Goal: Information Seeking & Learning: Learn about a topic

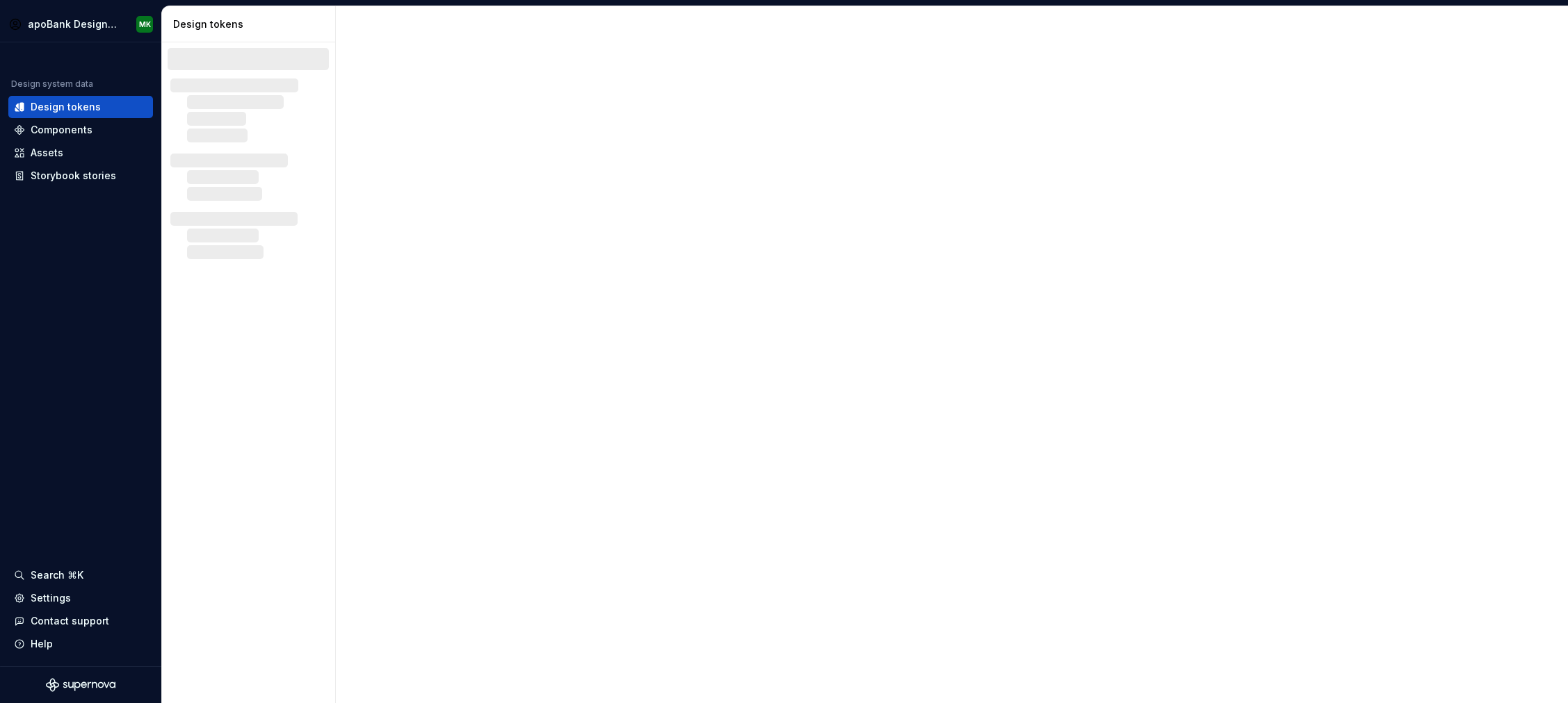
click at [1567, 66] on html "apoBank Designsystem MK Design system data Design tokens Components Assets Stor…" at bounding box center [784, 351] width 1568 height 703
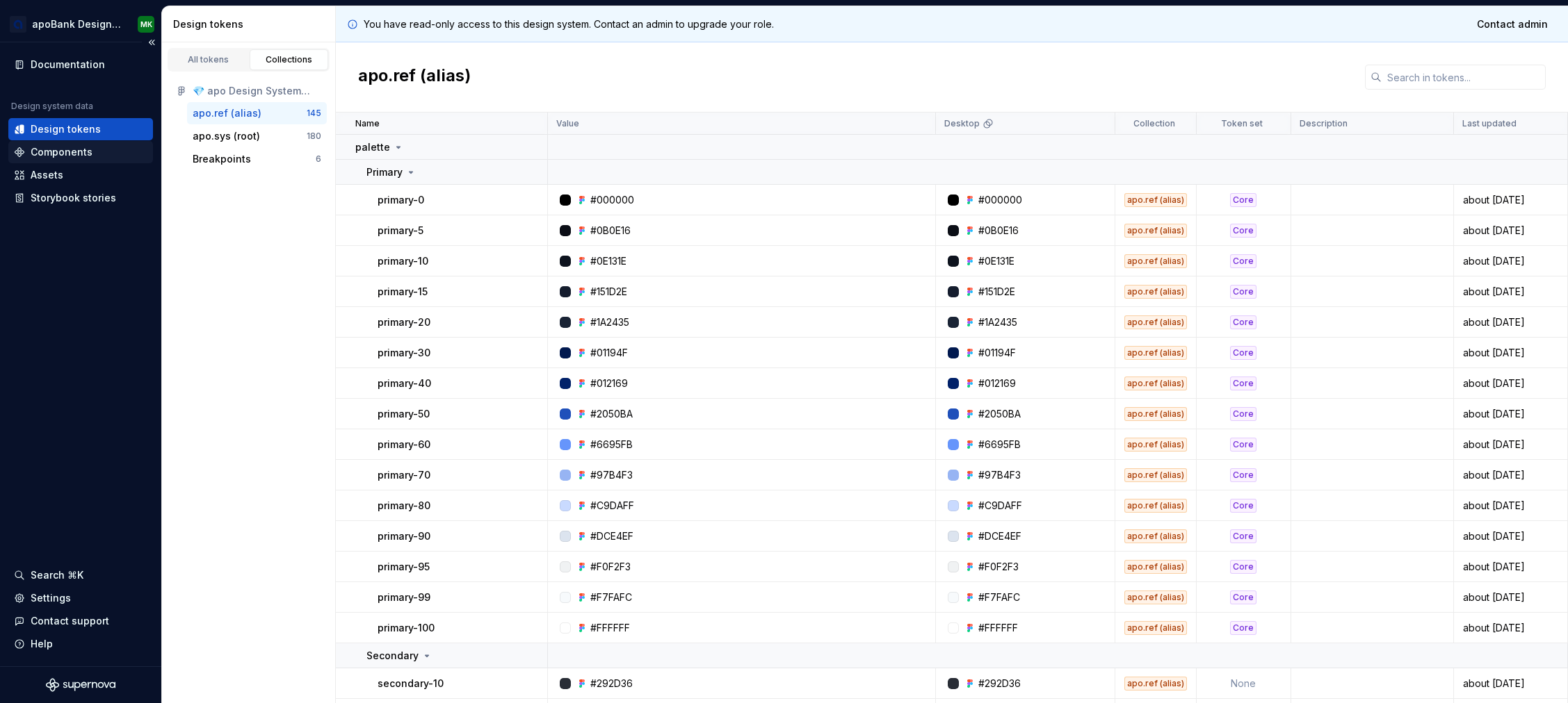
click at [72, 154] on div "Components" at bounding box center [62, 152] width 62 height 14
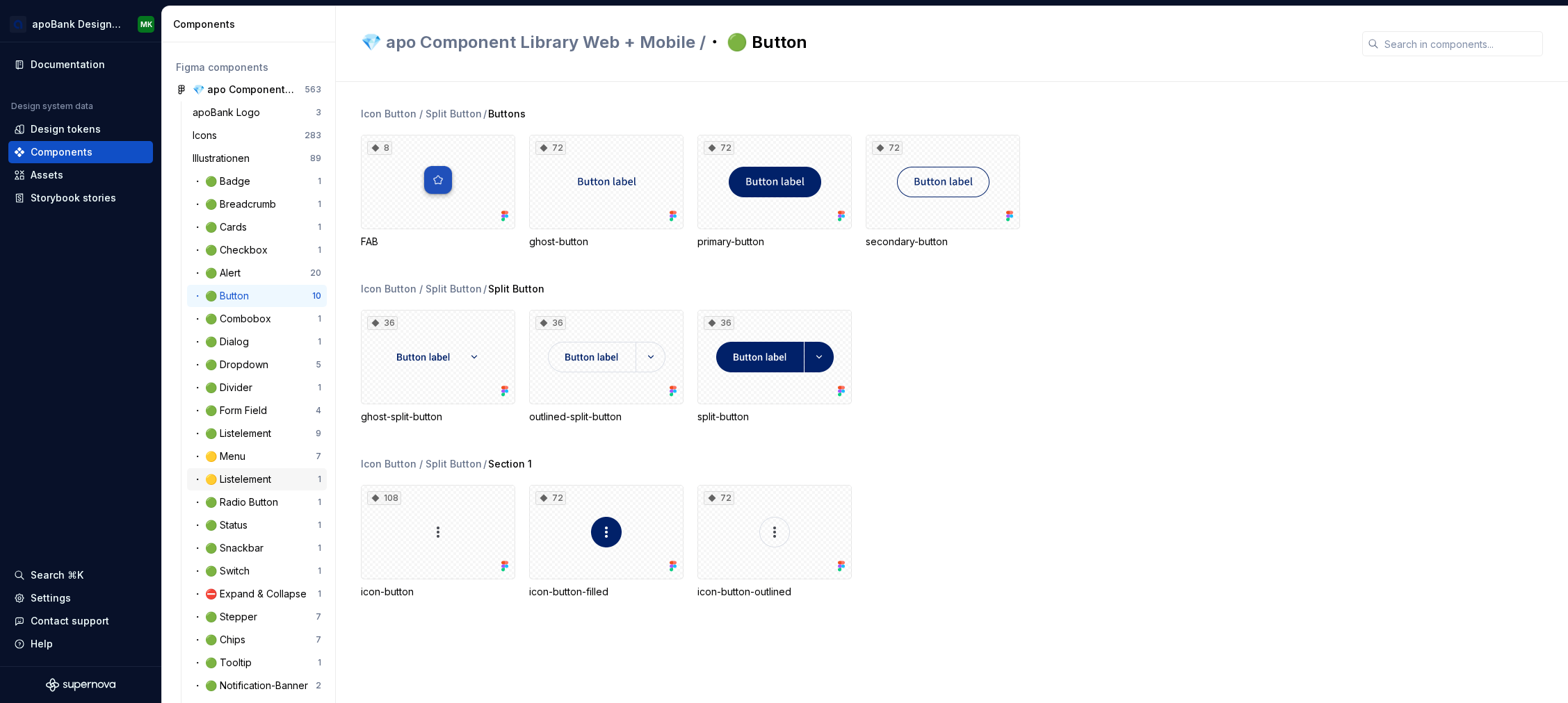
scroll to position [92, 0]
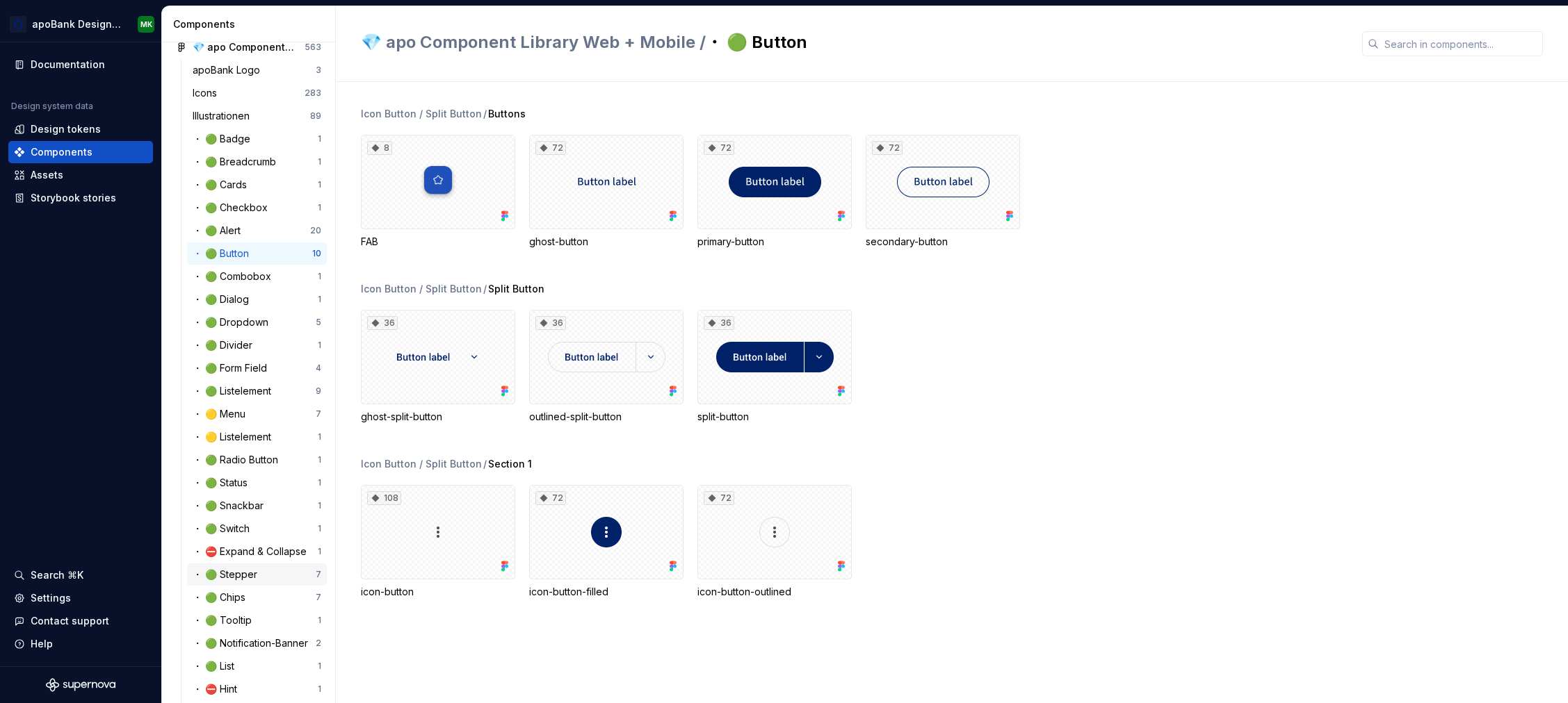
click at [265, 575] on div "・ 🟢 Stepper" at bounding box center [254, 574] width 123 height 14
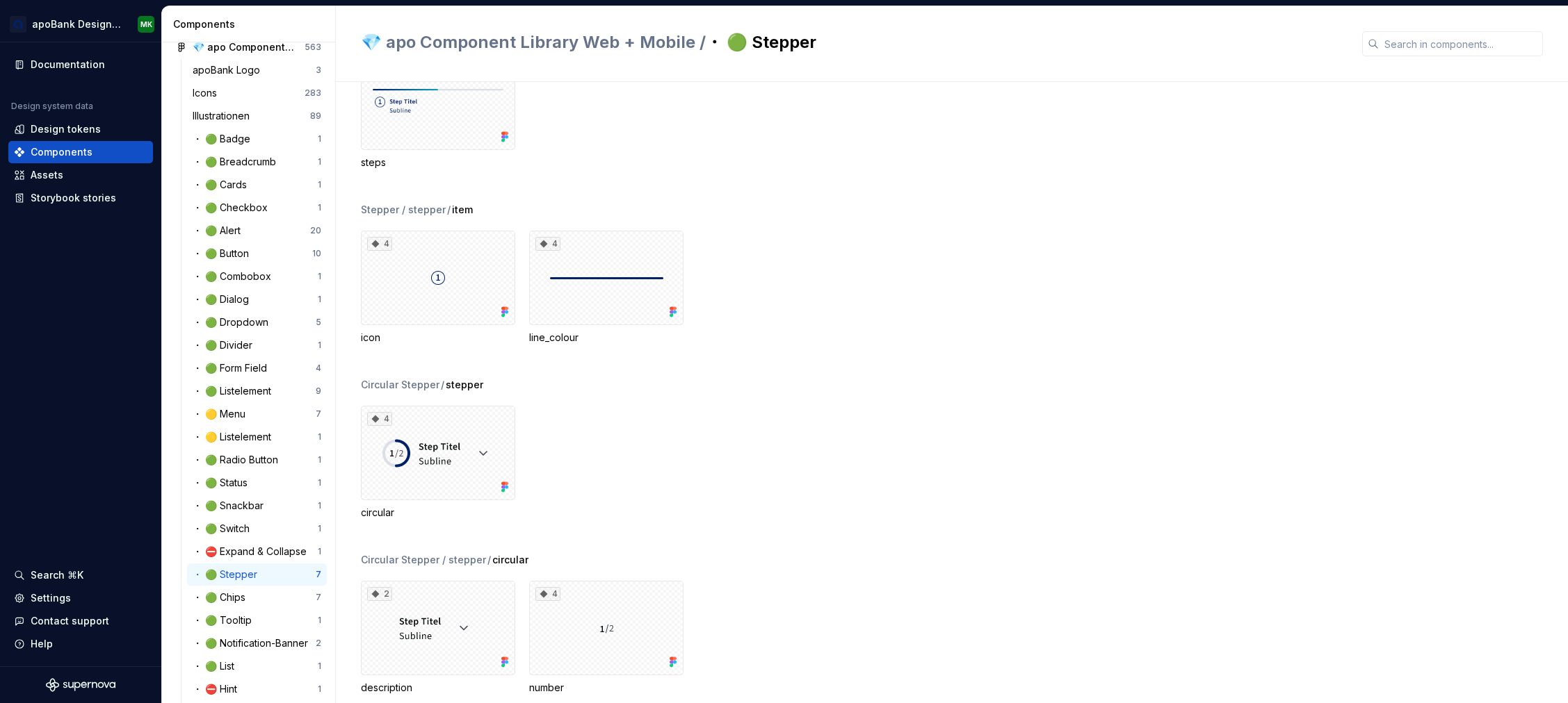
scroll to position [254, 0]
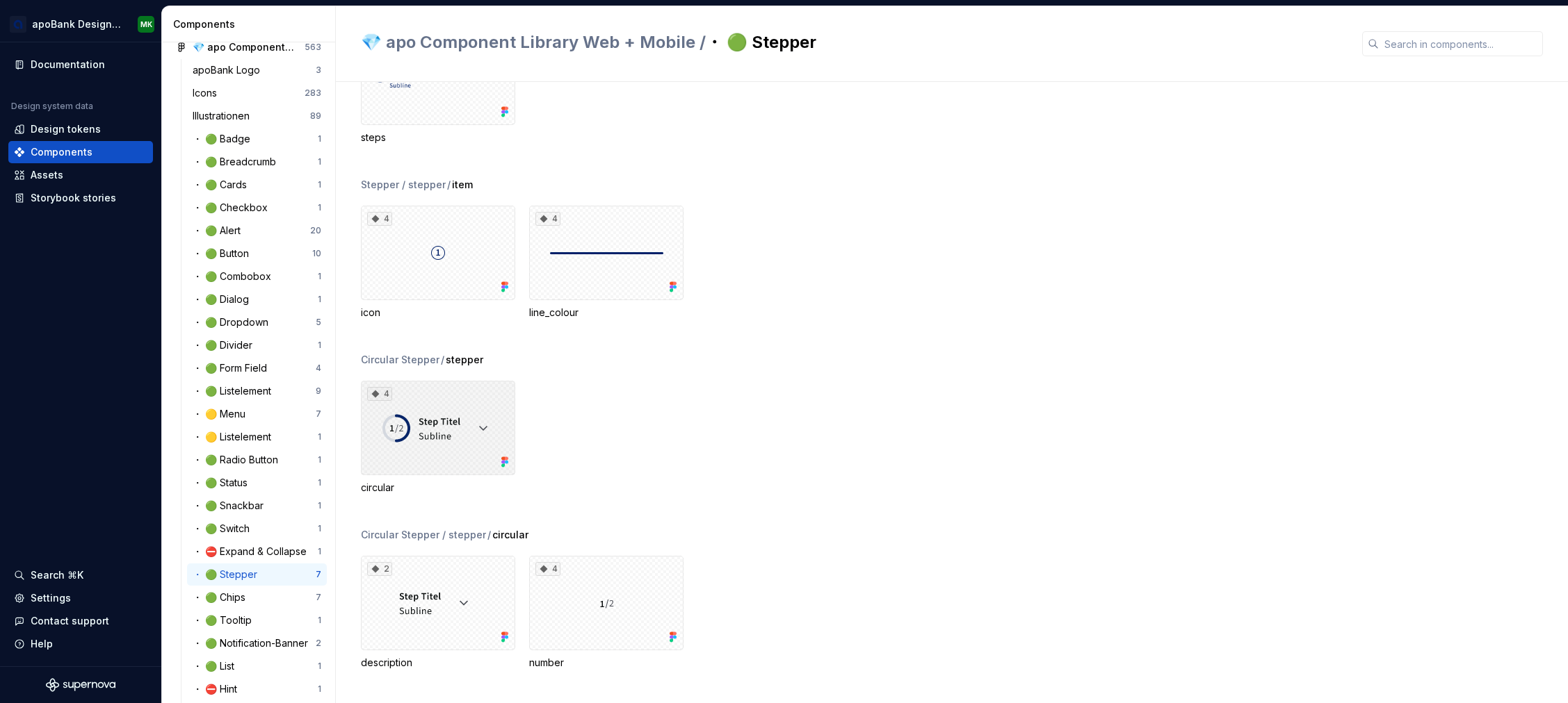
click at [484, 425] on div "4" at bounding box center [438, 428] width 154 height 95
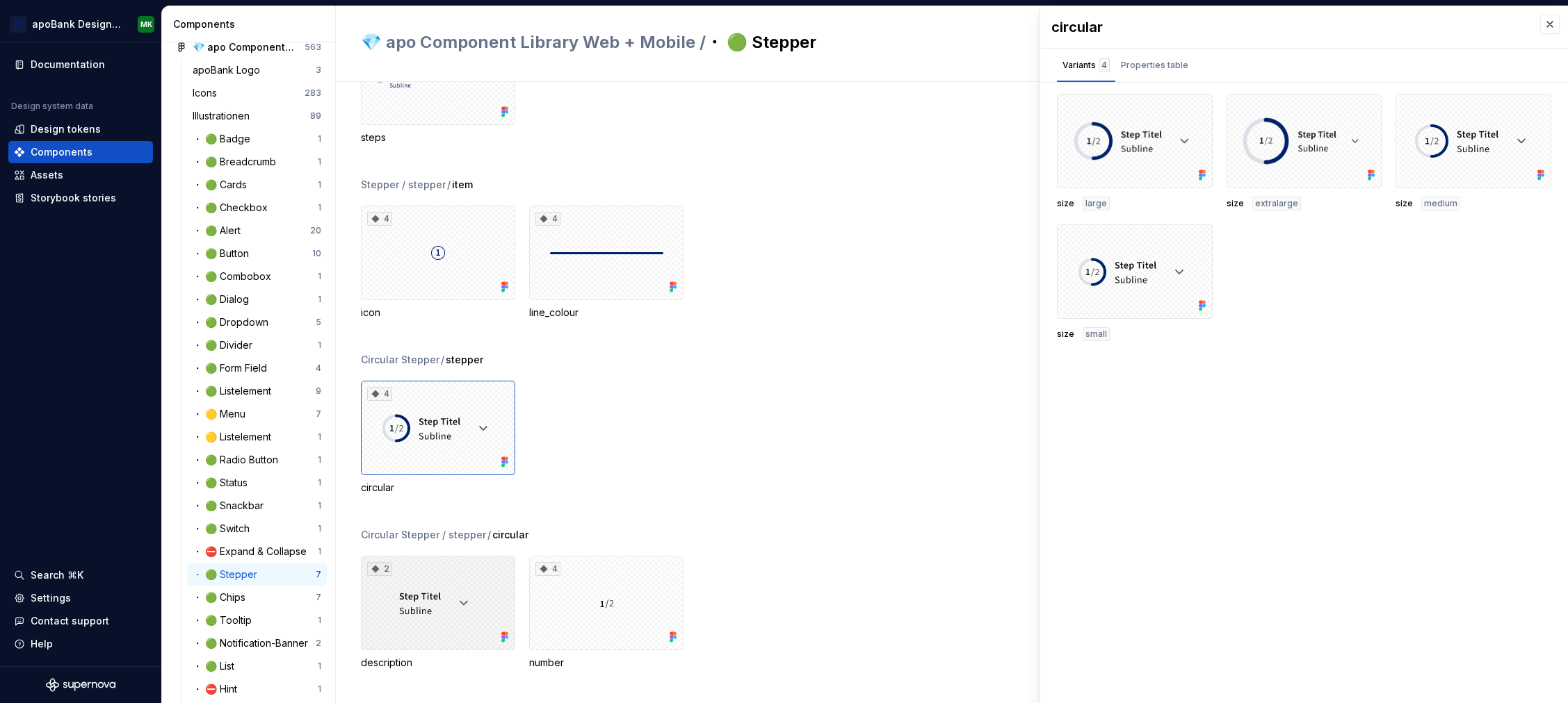
click at [465, 597] on div "2" at bounding box center [438, 603] width 154 height 95
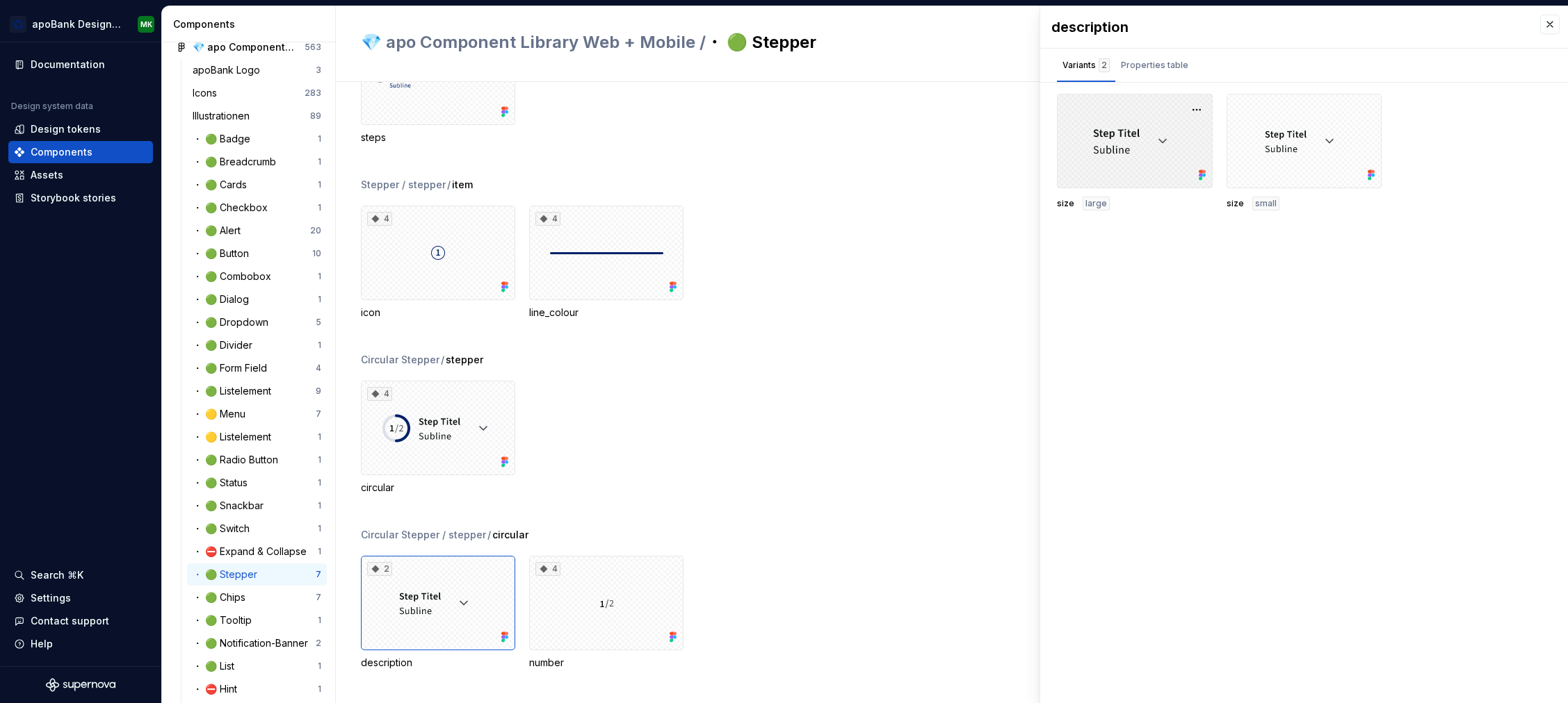
click at [1165, 138] on div at bounding box center [1135, 141] width 156 height 95
click at [592, 608] on div "4" at bounding box center [607, 603] width 154 height 95
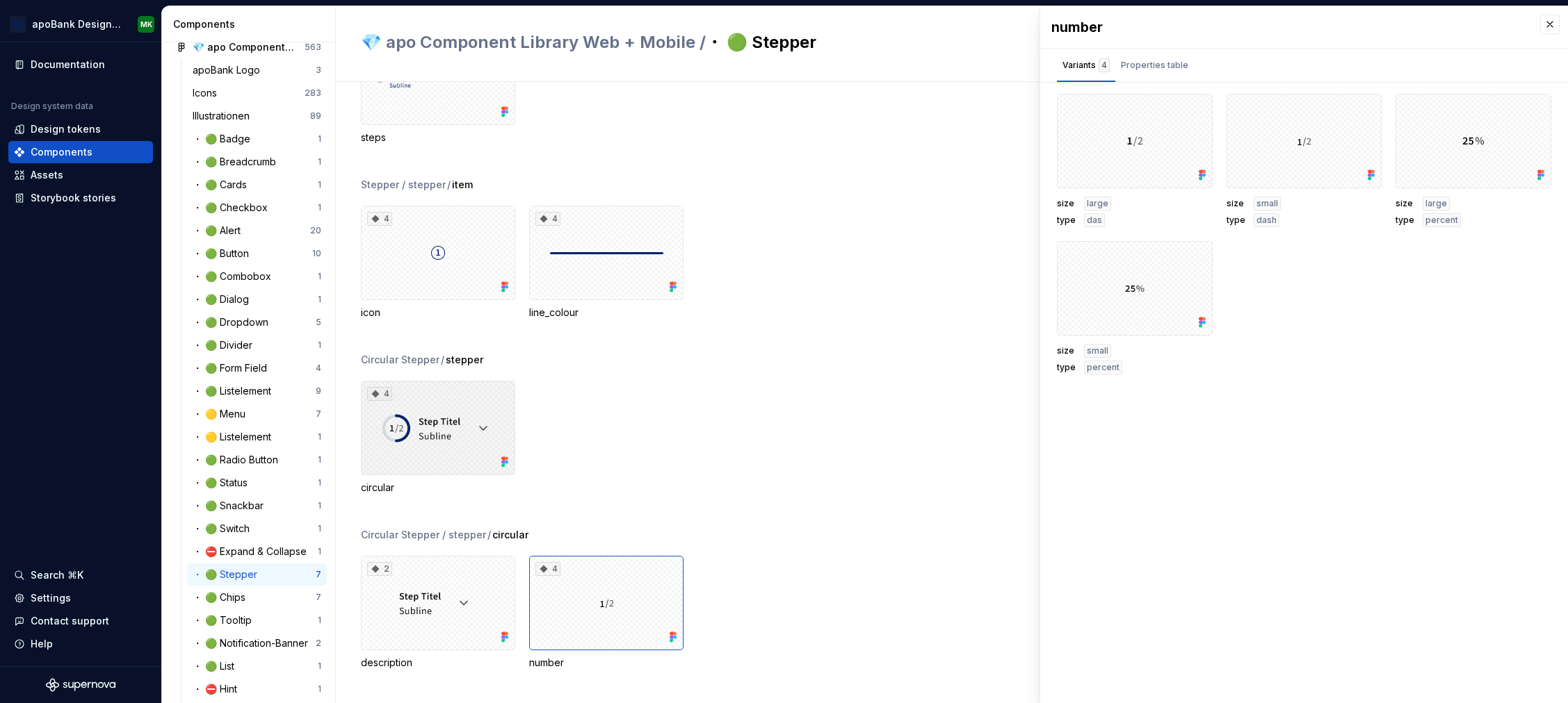
click at [472, 432] on div "4" at bounding box center [438, 428] width 154 height 95
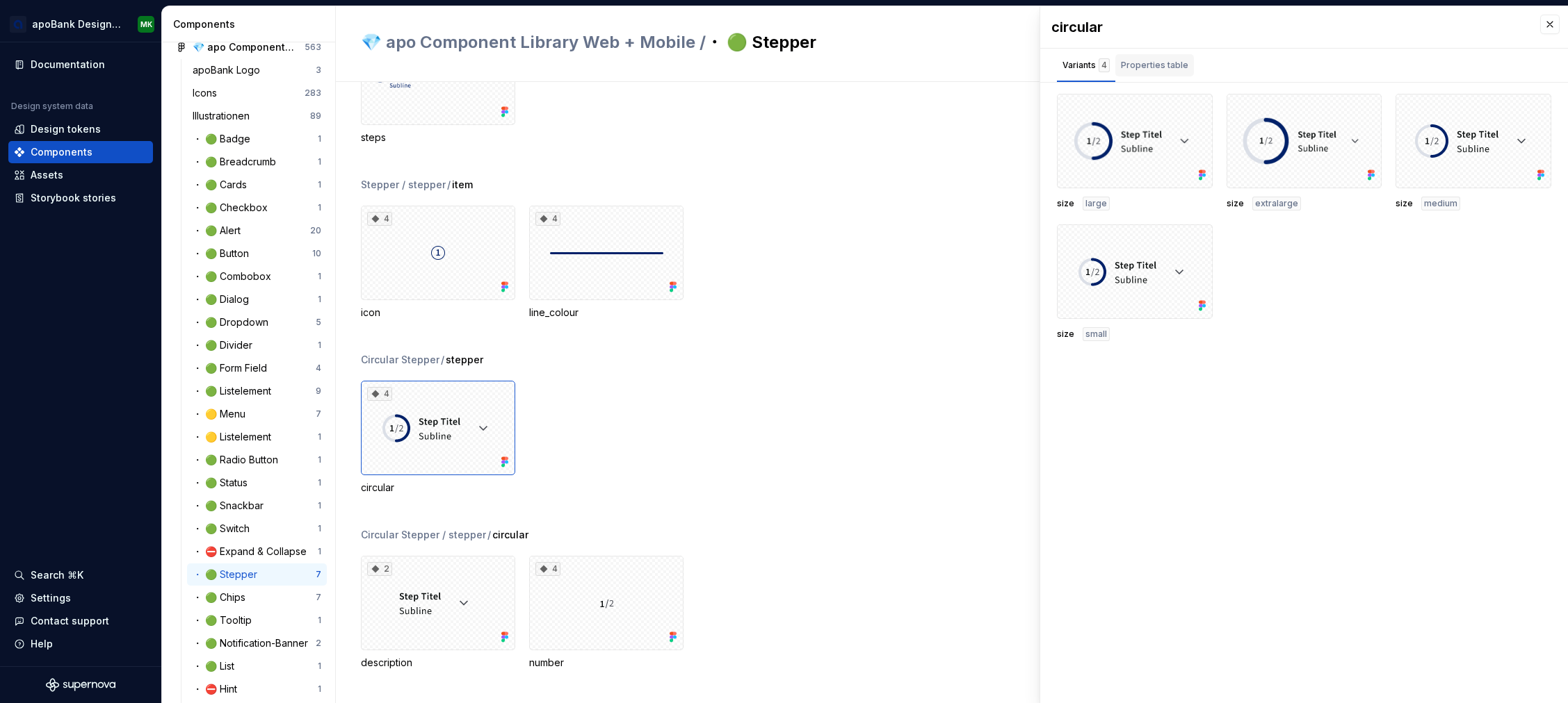
click at [1148, 62] on div "Properties table" at bounding box center [1155, 65] width 68 height 14
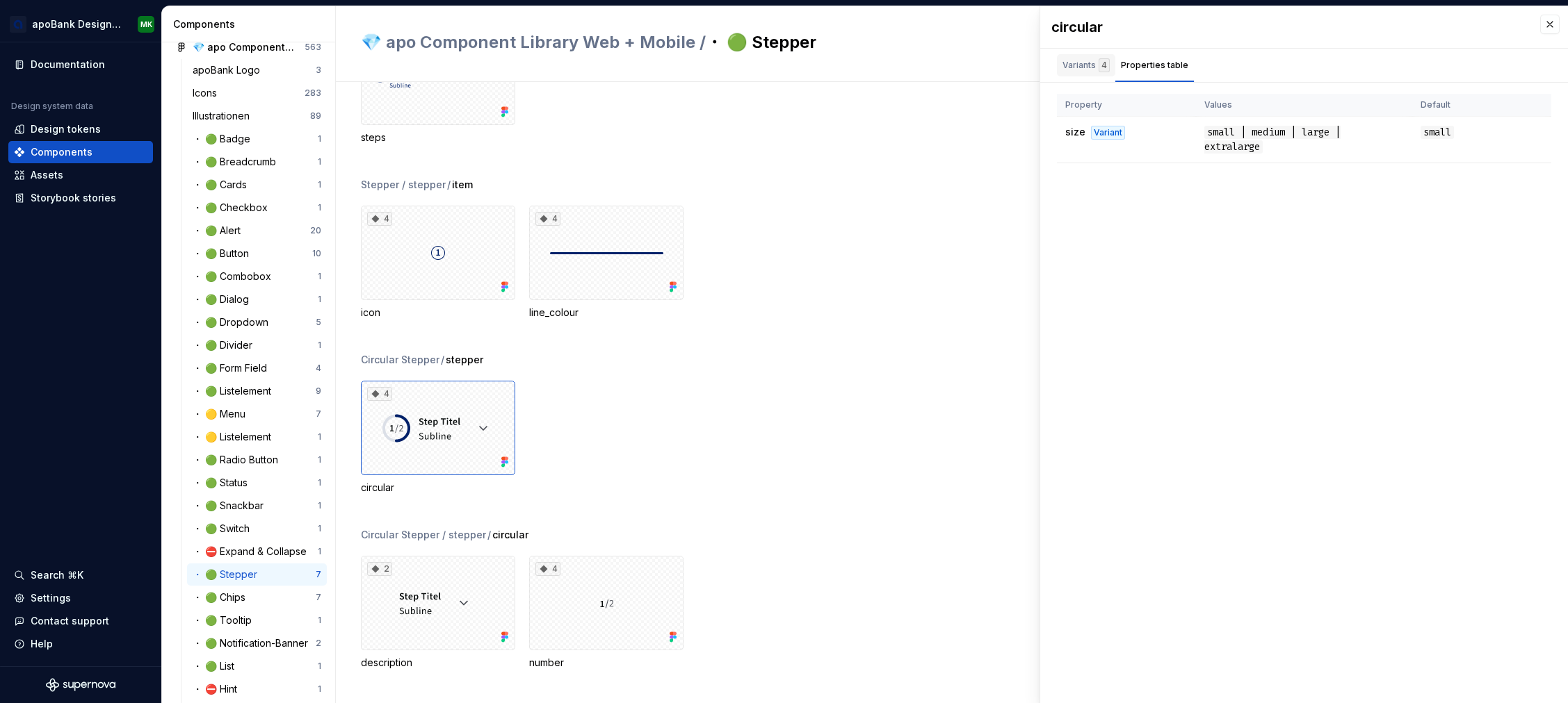
click at [1080, 63] on div "Variants 4" at bounding box center [1086, 65] width 47 height 14
